Goal: Information Seeking & Learning: Find specific fact

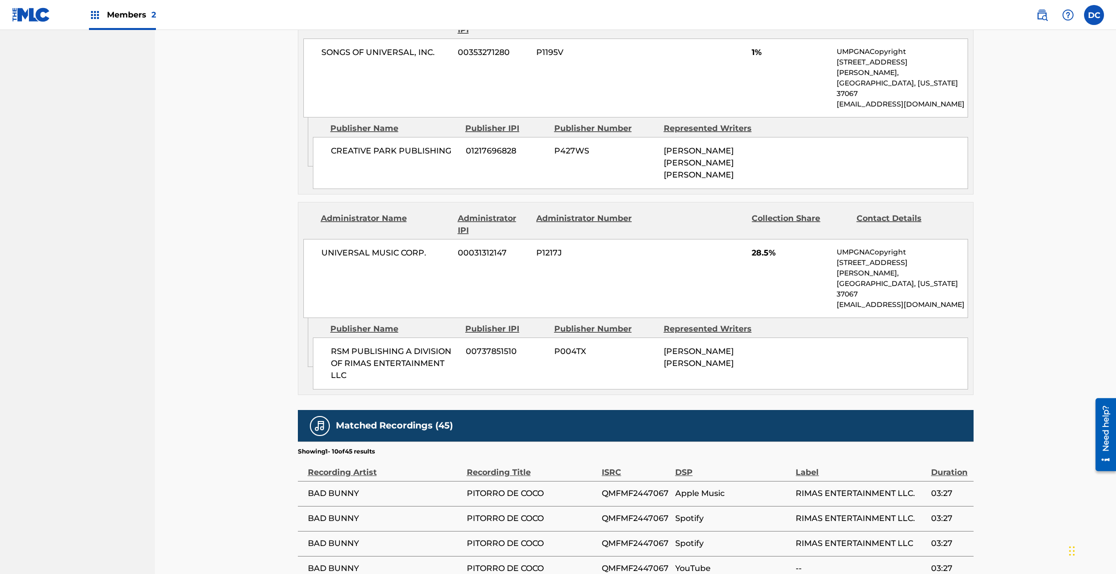
scroll to position [1234, 0]
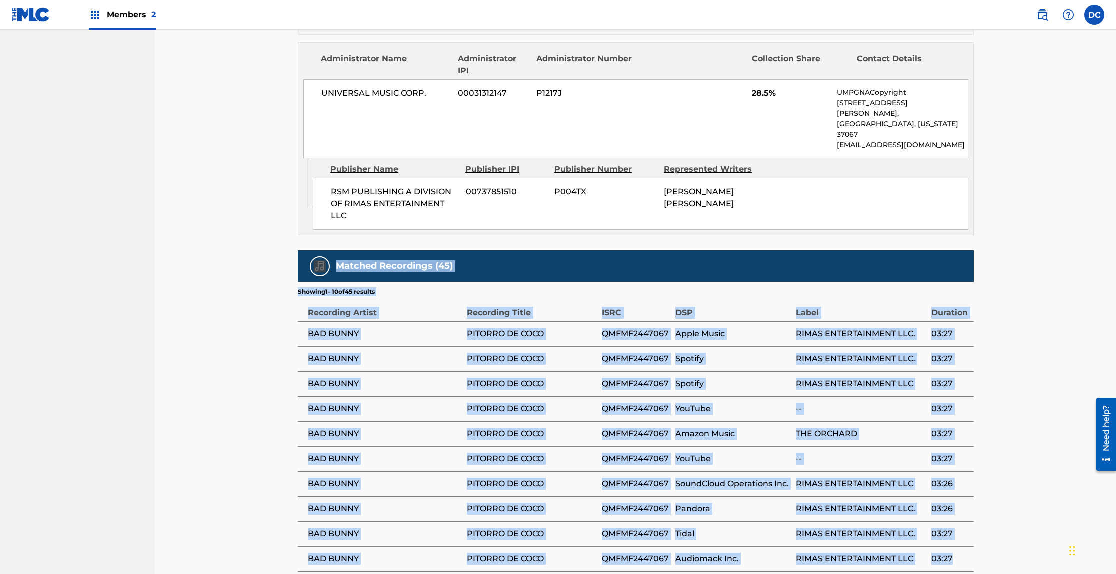
drag, startPoint x: 270, startPoint y: 142, endPoint x: 968, endPoint y: 444, distance: 760.0
copy div "Matched Recordings (45) Showing 1 - 10 of 45 results Recording Artist Recording…"
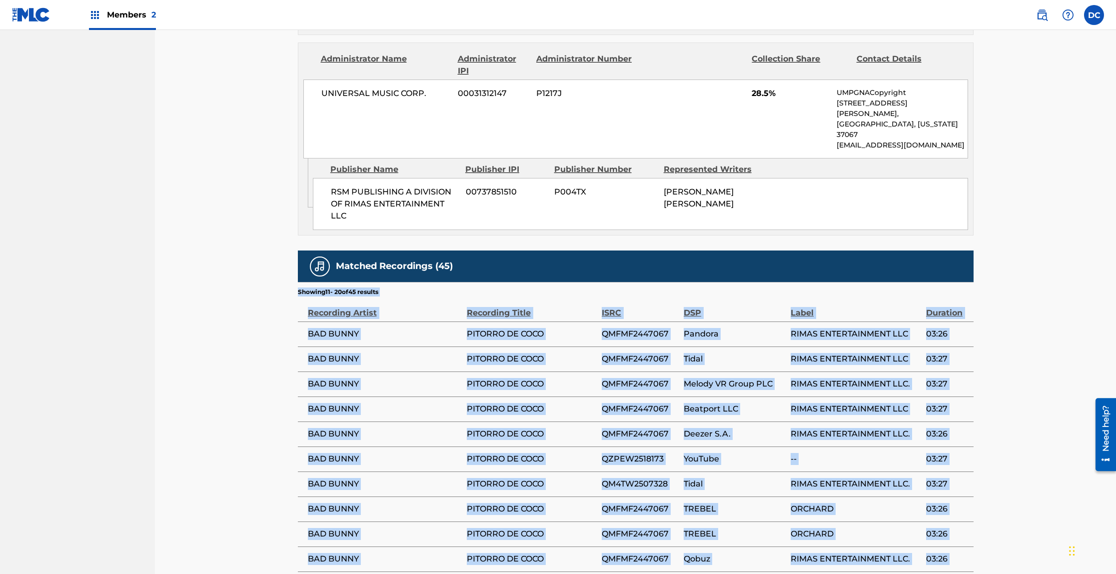
drag, startPoint x: 286, startPoint y: 169, endPoint x: 948, endPoint y: 444, distance: 716.3
copy div "Showing 11 - 20 of 45 results Recording Artist Recording Title ISRC DSP Label D…"
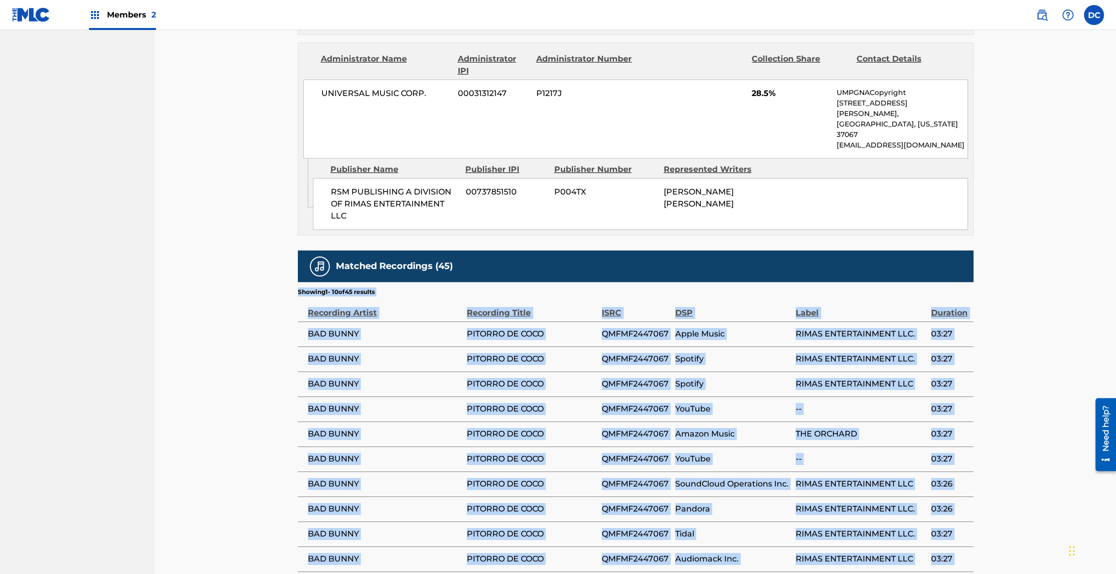
drag, startPoint x: 287, startPoint y: 164, endPoint x: 937, endPoint y: 452, distance: 710.7
drag, startPoint x: 298, startPoint y: 171, endPoint x: 951, endPoint y: 437, distance: 705.2
click at [951, 437] on div "Matched Recordings (45) Showing 1 - 10 of 45 results Recording Artist Recording…" at bounding box center [636, 428] width 676 height 357
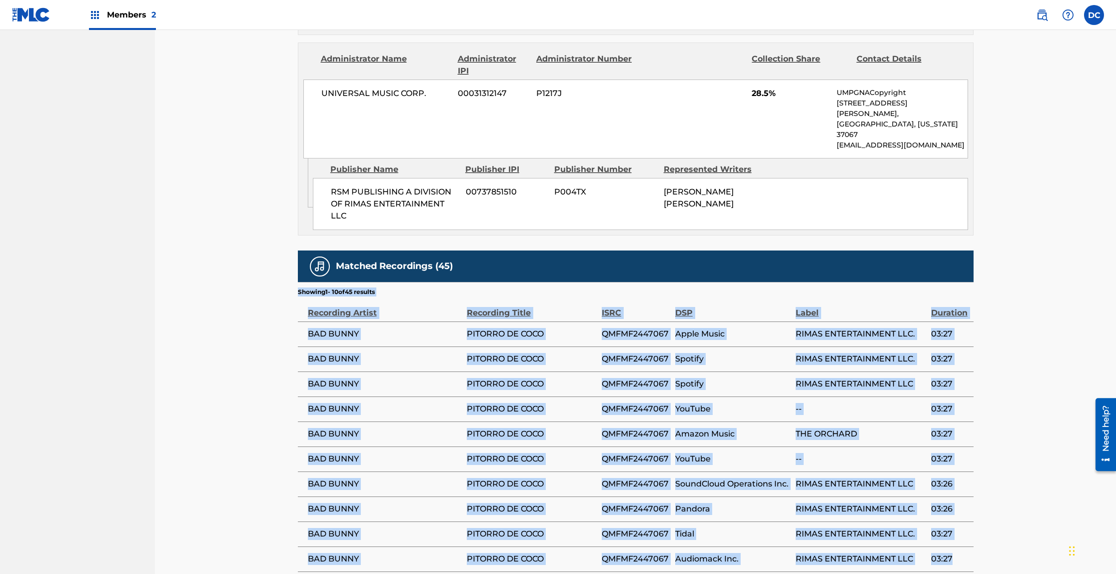
copy div "Showing 1 - 10 of 45 results Recording Artist Recording Title ISRC DSP Label Du…"
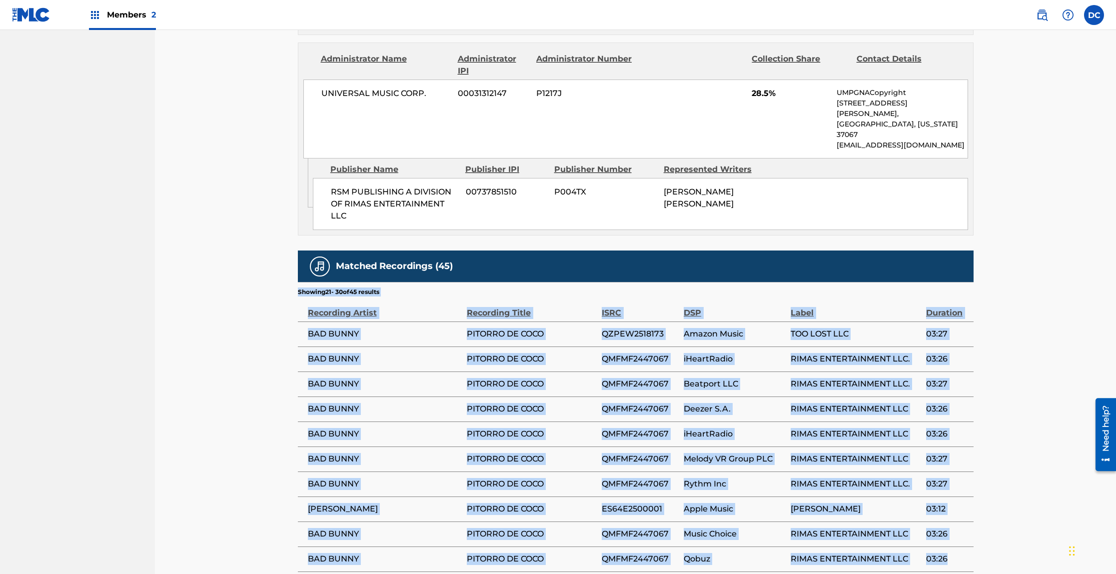
drag, startPoint x: 294, startPoint y: 193, endPoint x: 964, endPoint y: 441, distance: 714.8
copy div "Showing 21 - 30 of 45 results Recording Artist Recording Title ISRC DSP Label D…"
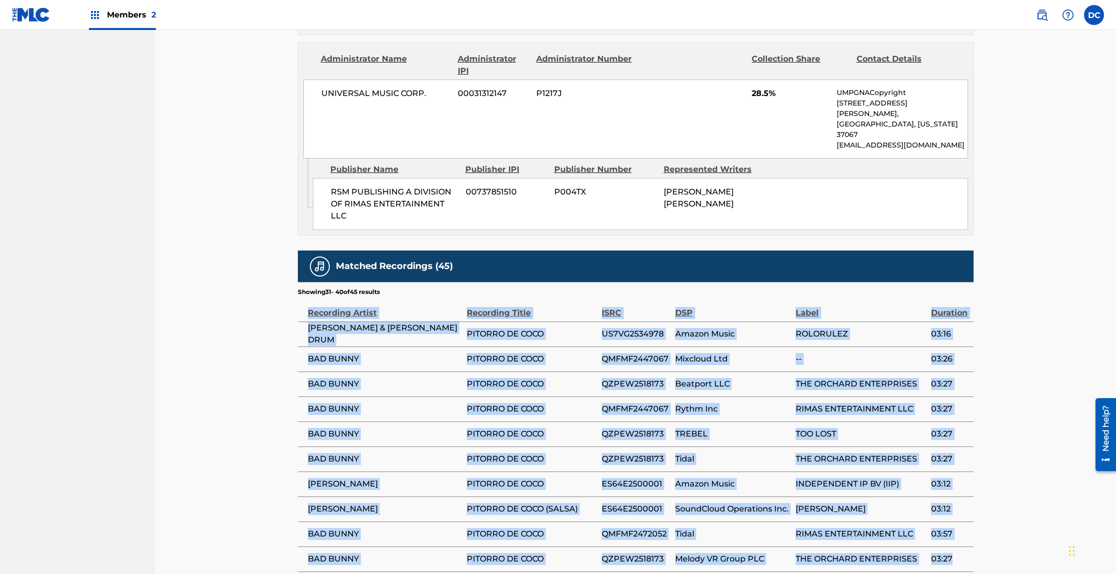
drag, startPoint x: 308, startPoint y: 189, endPoint x: 957, endPoint y: 434, distance: 693.9
click at [957, 434] on table "Recording Artist Recording Title ISRC DSP Label Duration [PERSON_NAME] & [PERSO…" at bounding box center [636, 433] width 676 height 275
copy table "Recording Artist Recording Title ISRC DSP Label Duration [PERSON_NAME] & [PERSO…"
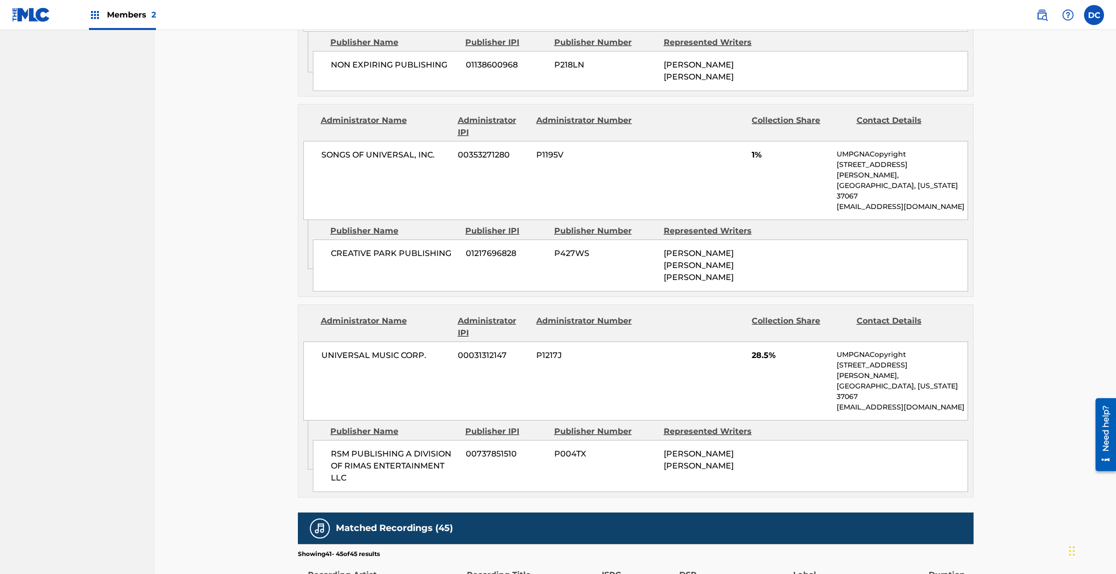
scroll to position [1109, 0]
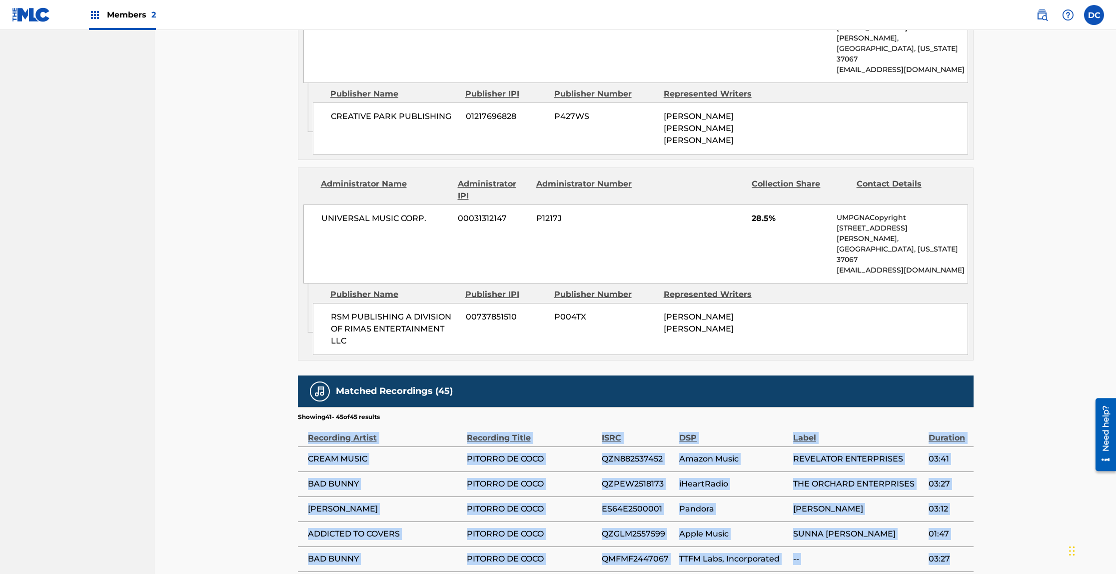
drag, startPoint x: 308, startPoint y: 314, endPoint x: 963, endPoint y: 442, distance: 667.9
click at [963, 442] on table "Recording Artist Recording Title ISRC DSP Label Duration CREAM MUSIC PITORRO DE…" at bounding box center [636, 496] width 676 height 150
copy table "Recording Artist Recording Title ISRC DSP Label Duration CREAM MUSIC PITORRO DE…"
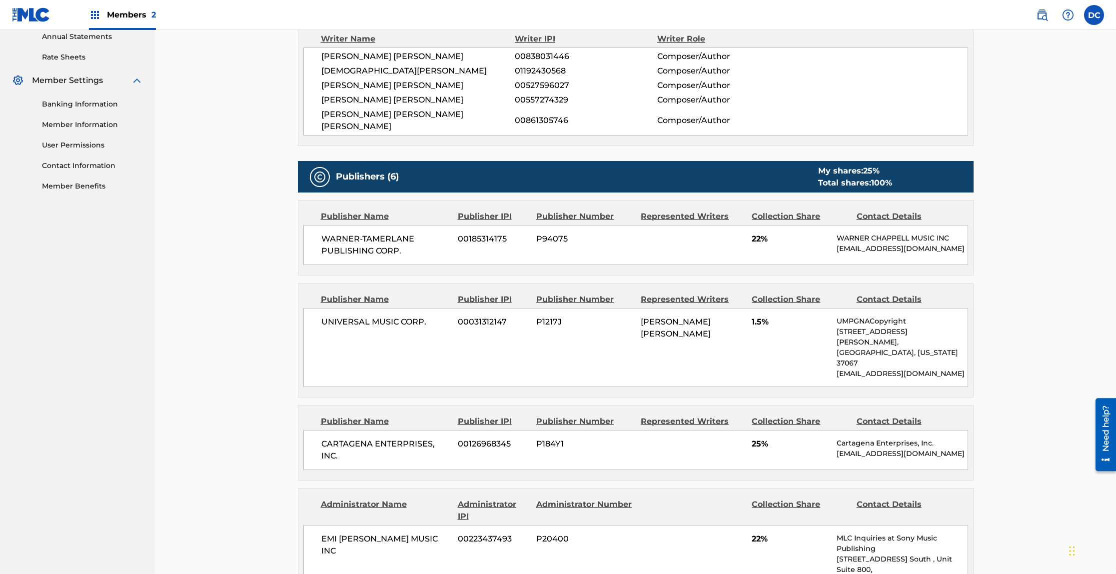
scroll to position [366, 0]
